Goal: Task Accomplishment & Management: Use online tool/utility

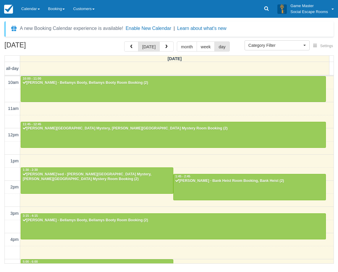
select select
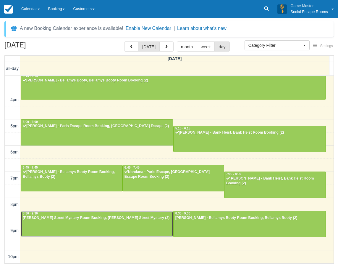
click at [58, 226] on div at bounding box center [97, 223] width 152 height 25
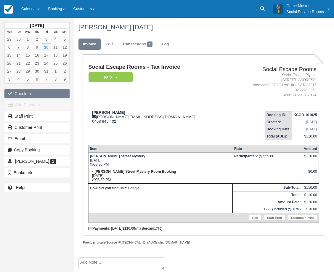
click at [26, 93] on button "Check-in" at bounding box center [36, 93] width 65 height 9
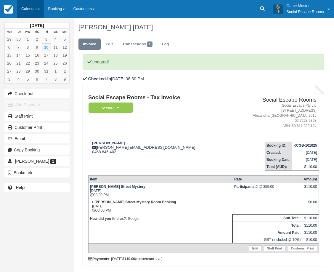
click at [31, 6] on link "Calendar" at bounding box center [30, 9] width 27 height 18
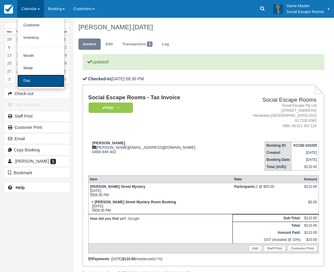
click at [30, 80] on link "Day" at bounding box center [40, 81] width 47 height 12
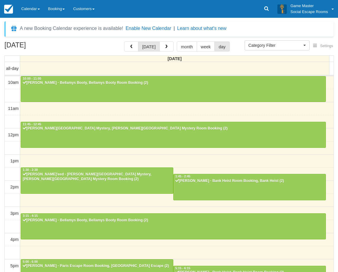
select select
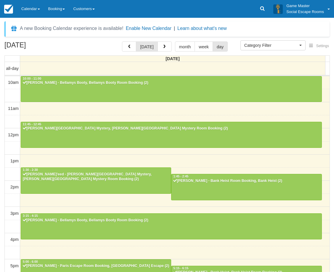
scroll to position [114, 0]
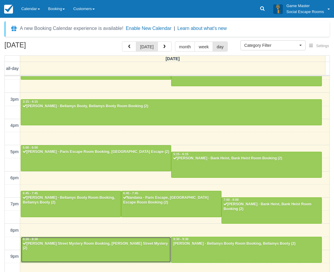
click at [51, 249] on div at bounding box center [96, 249] width 150 height 25
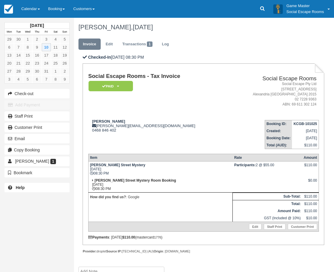
click at [30, 12] on link "Calendar" at bounding box center [30, 9] width 27 height 18
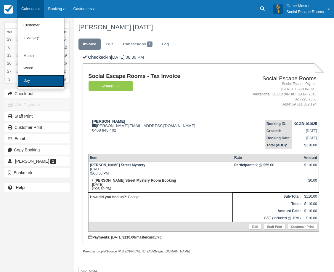
click at [47, 76] on link "Day" at bounding box center [40, 81] width 47 height 12
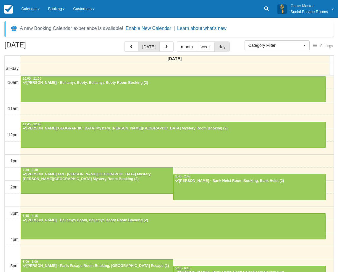
select select
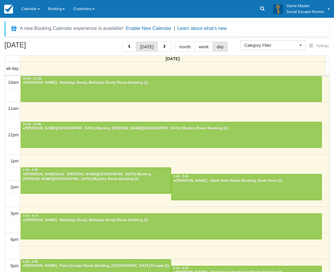
scroll to position [114, 0]
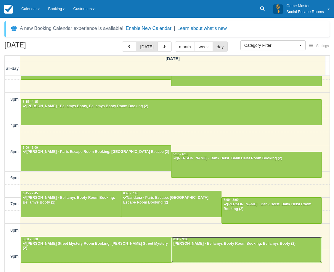
click at [191, 248] on div at bounding box center [246, 249] width 150 height 25
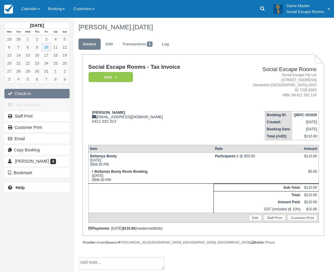
click at [28, 93] on button "Check-in" at bounding box center [36, 93] width 65 height 9
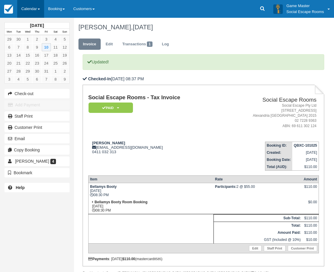
click at [31, 9] on link "Calendar" at bounding box center [30, 9] width 27 height 18
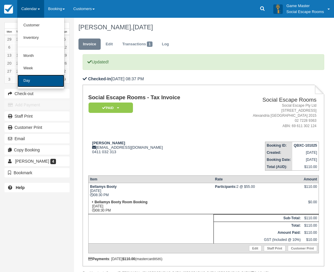
click at [40, 78] on link "Day" at bounding box center [40, 81] width 47 height 12
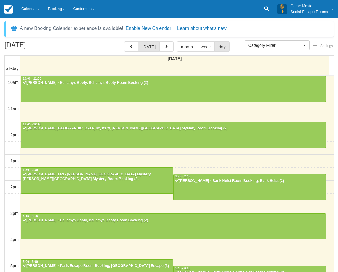
select select
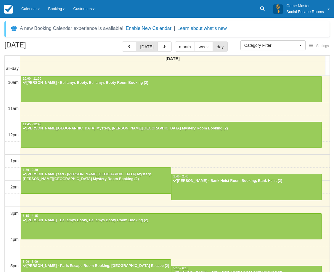
scroll to position [114, 0]
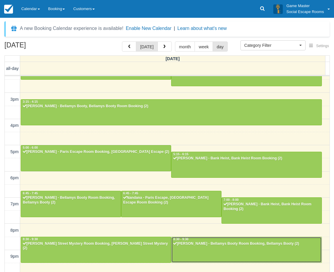
click at [185, 246] on div at bounding box center [246, 249] width 150 height 25
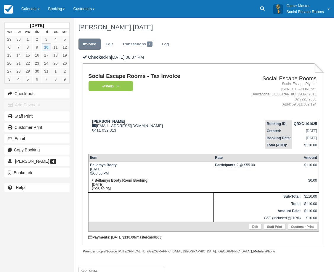
click at [192, 108] on td "Social Escape Rooms - Tax Invoice Paid   Pending Reserved Deposit Blocked for C…" at bounding box center [154, 94] width 132 height 42
drag, startPoint x: 192, startPoint y: 108, endPoint x: 163, endPoint y: 126, distance: 34.3
click at [192, 108] on td "Social Escape Rooms - Tax Invoice Paid   Pending Reserved Deposit Blocked for C…" at bounding box center [154, 94] width 132 height 42
click at [126, 154] on th "Item" at bounding box center [150, 157] width 125 height 7
click at [62, 159] on link "Sandeep Dhillon 4" at bounding box center [36, 160] width 65 height 9
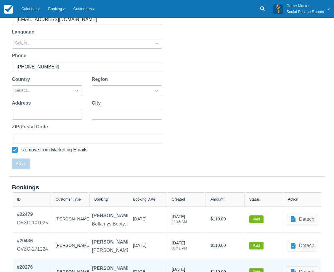
scroll to position [160, 0]
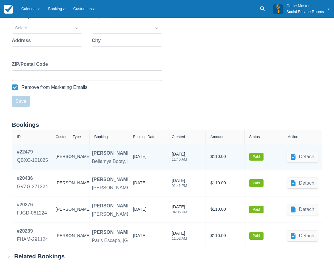
drag, startPoint x: 155, startPoint y: 158, endPoint x: 133, endPoint y: 156, distance: 21.7
click at [133, 156] on div "10/10/2025" at bounding box center [147, 157] width 39 height 26
click at [133, 156] on div "10/10/2025" at bounding box center [139, 157] width 13 height 9
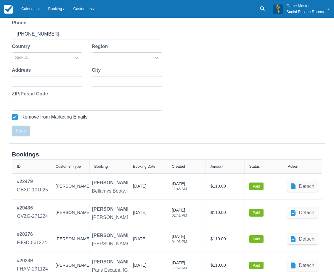
scroll to position [0, 0]
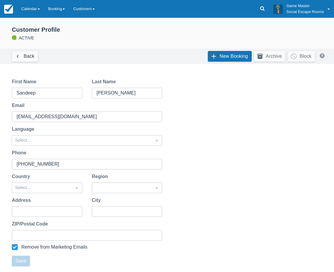
drag, startPoint x: 186, startPoint y: 110, endPoint x: 168, endPoint y: 57, distance: 56.0
click at [37, 16] on link "Calendar" at bounding box center [30, 9] width 27 height 18
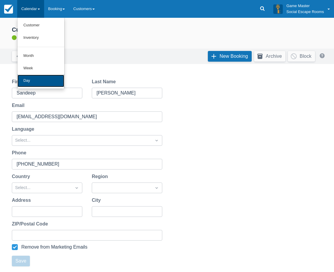
click at [46, 81] on link "Day" at bounding box center [40, 81] width 47 height 12
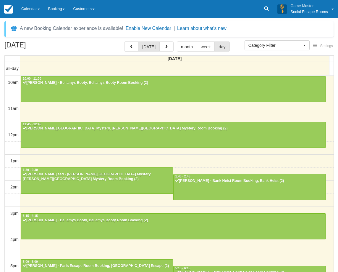
select select
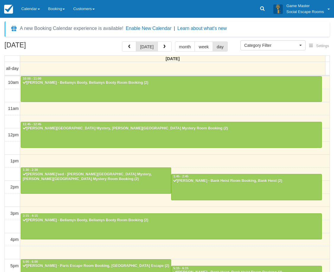
scroll to position [114, 0]
